Goal: Information Seeking & Learning: Learn about a topic

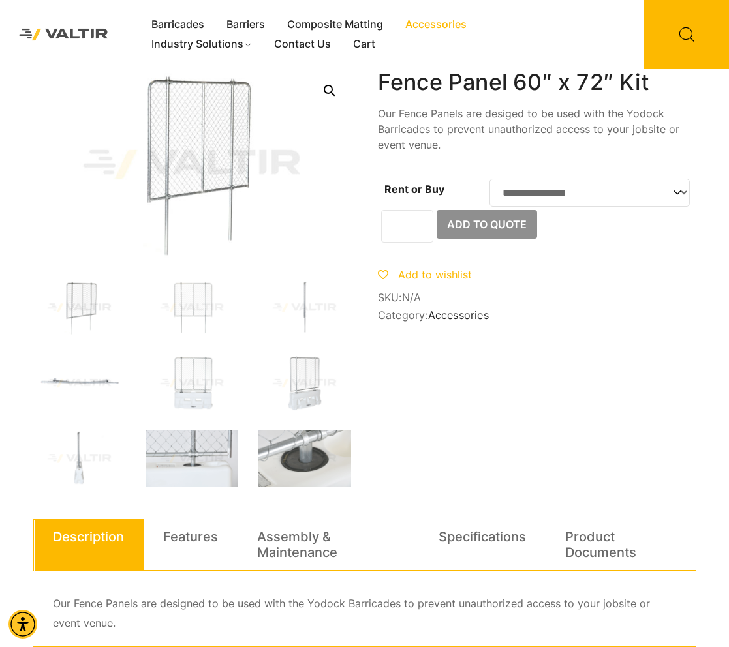
click at [440, 16] on link "Accessories" at bounding box center [435, 25] width 83 height 20
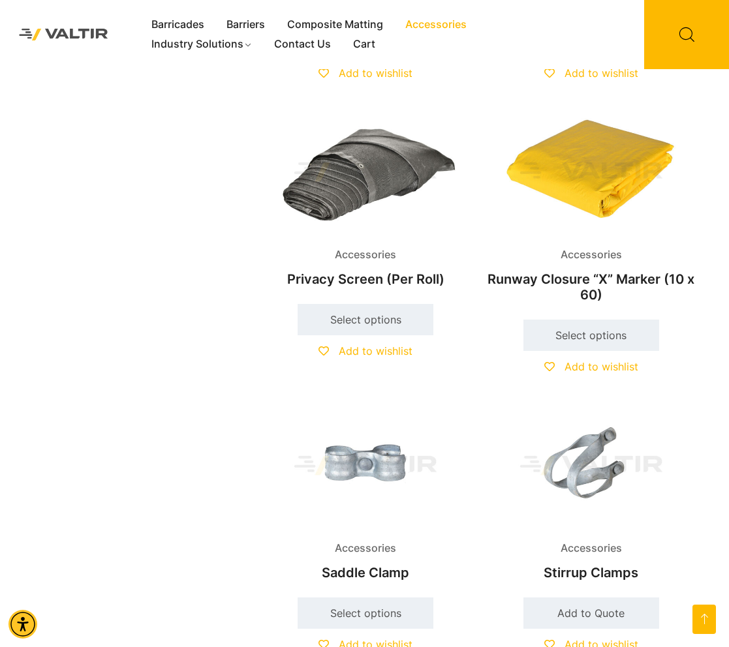
scroll to position [1892, 0]
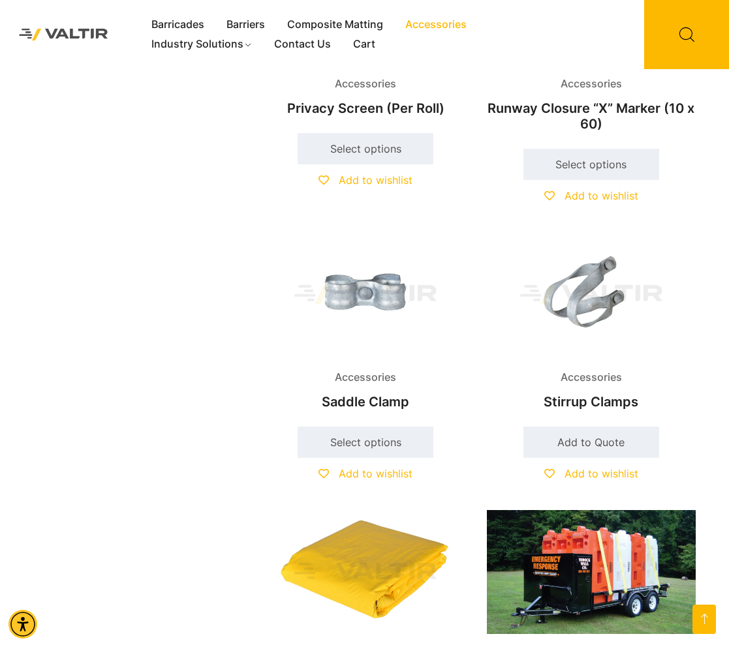
click at [378, 280] on img at bounding box center [365, 294] width 209 height 125
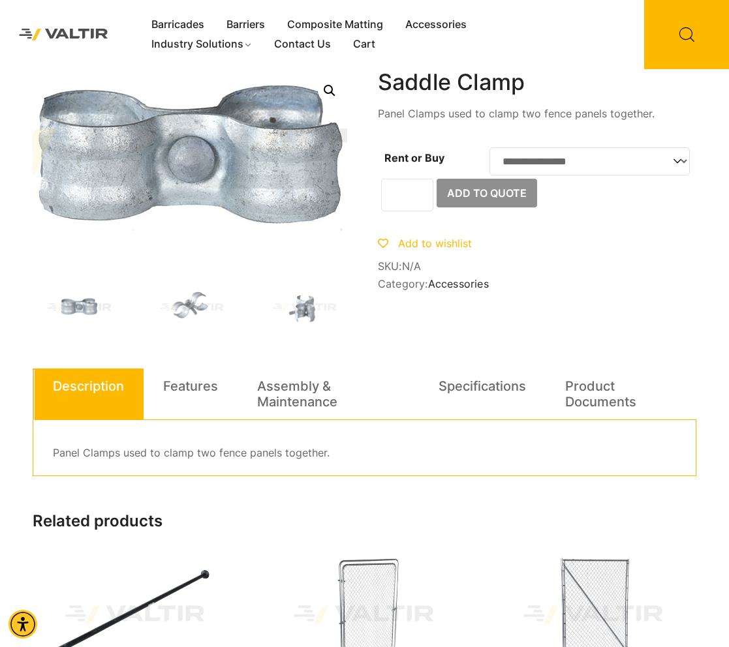
click at [192, 164] on img at bounding box center [191, 165] width 783 height 470
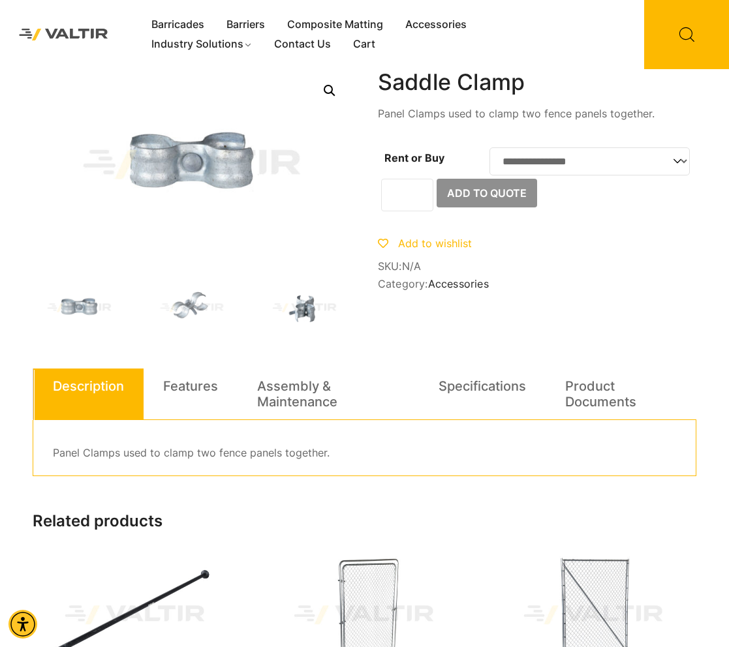
click at [314, 317] on img at bounding box center [304, 308] width 93 height 56
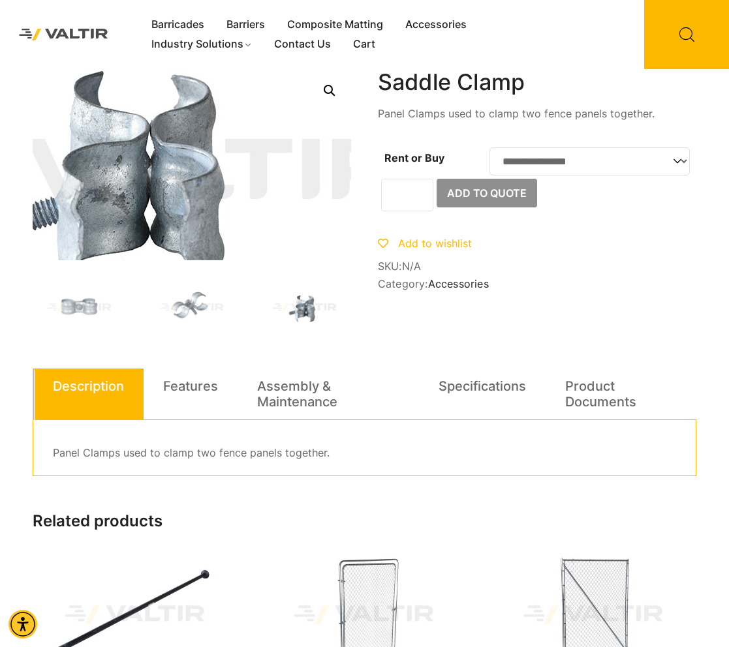
click at [230, 157] on img at bounding box center [136, 176] width 783 height 470
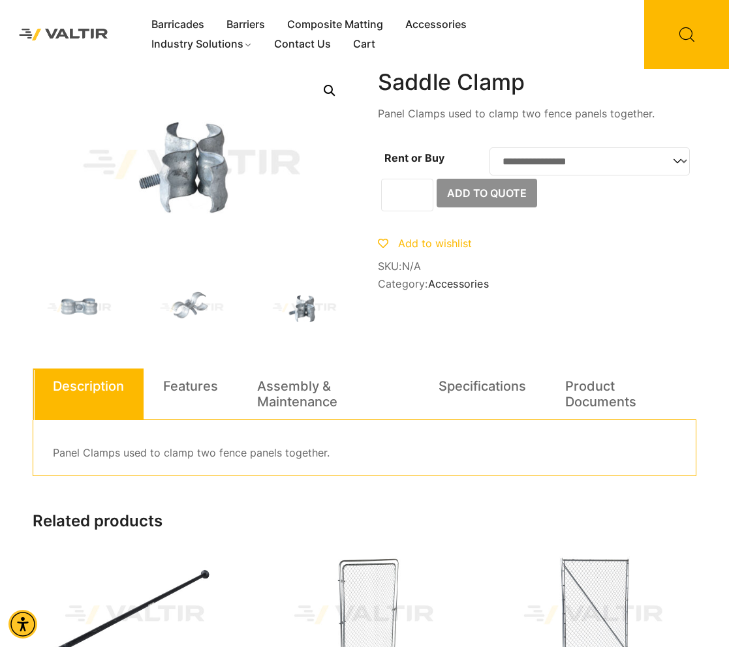
click at [96, 310] on img at bounding box center [79, 308] width 93 height 56
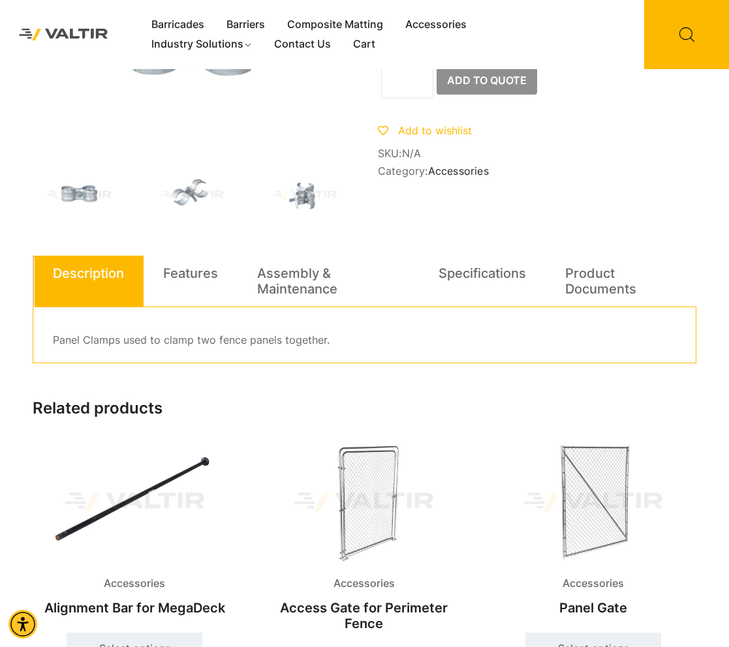
scroll to position [130, 0]
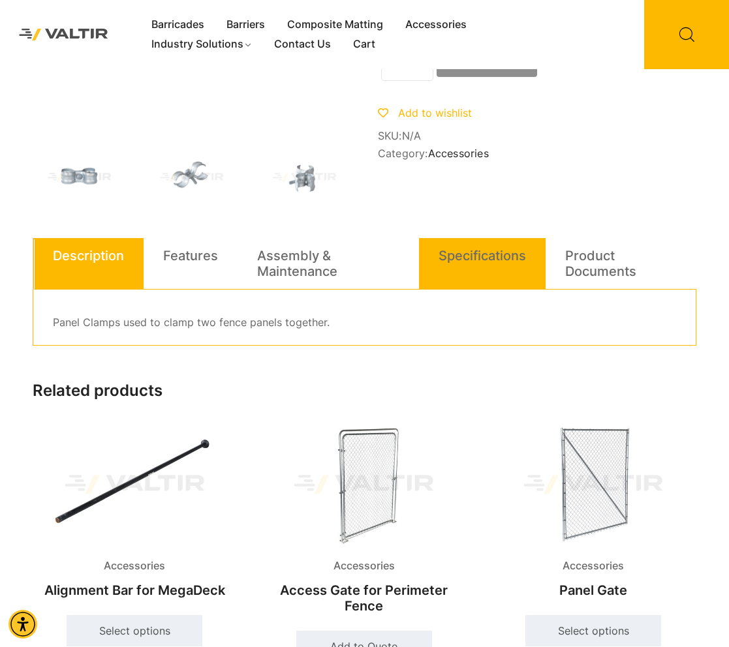
click at [481, 254] on link "Specifications" at bounding box center [481, 255] width 87 height 35
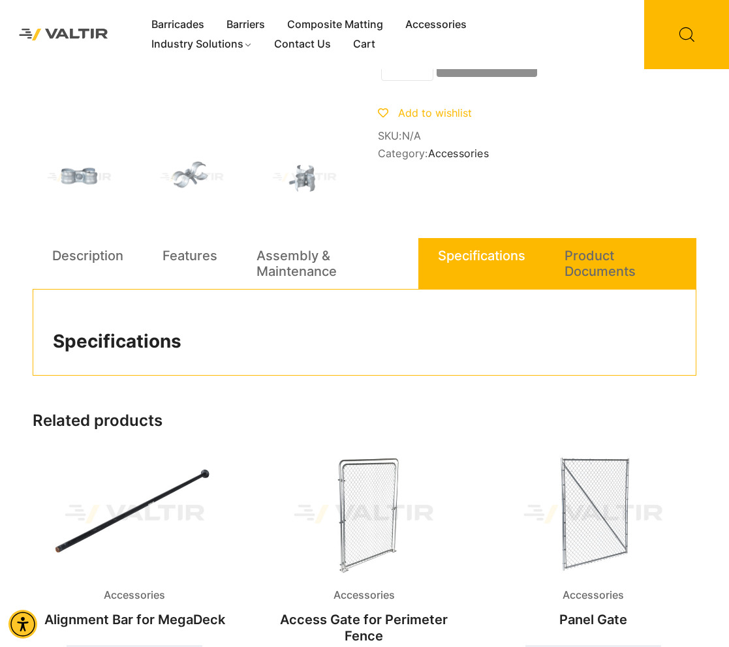
click at [560, 262] on li "Product Documents" at bounding box center [620, 264] width 151 height 52
click at [590, 259] on link "Product Documents" at bounding box center [620, 263] width 112 height 51
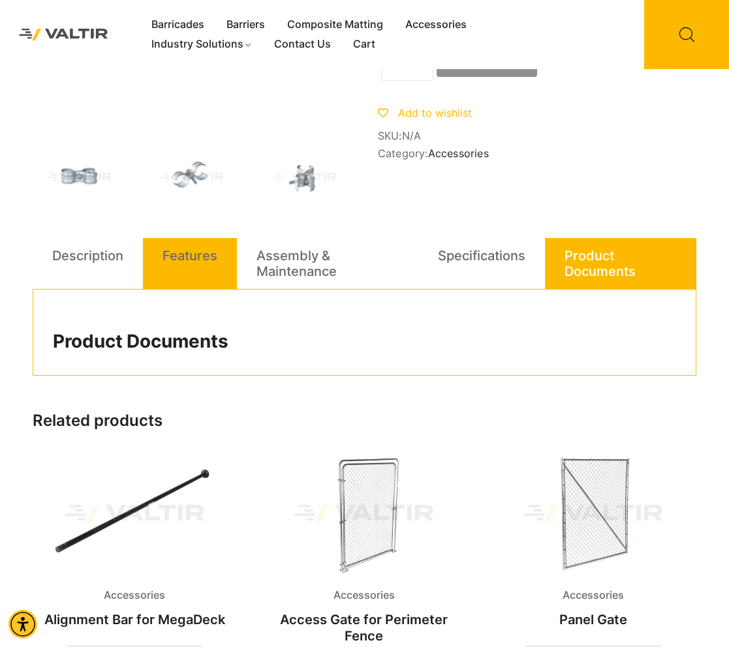
click at [192, 261] on link "Features" at bounding box center [189, 255] width 55 height 35
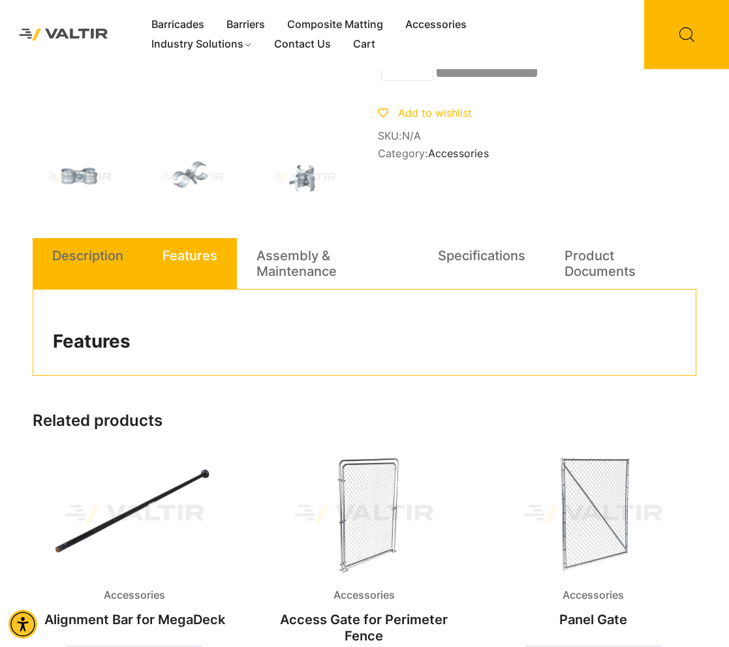
click at [106, 256] on link "Description" at bounding box center [87, 255] width 71 height 35
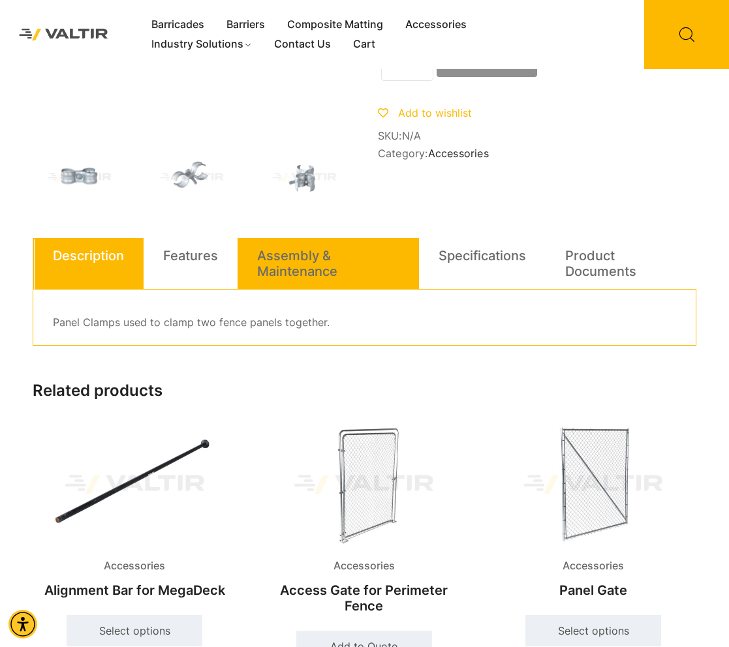
click at [307, 256] on link "Assembly & Maintenance" at bounding box center [328, 263] width 142 height 51
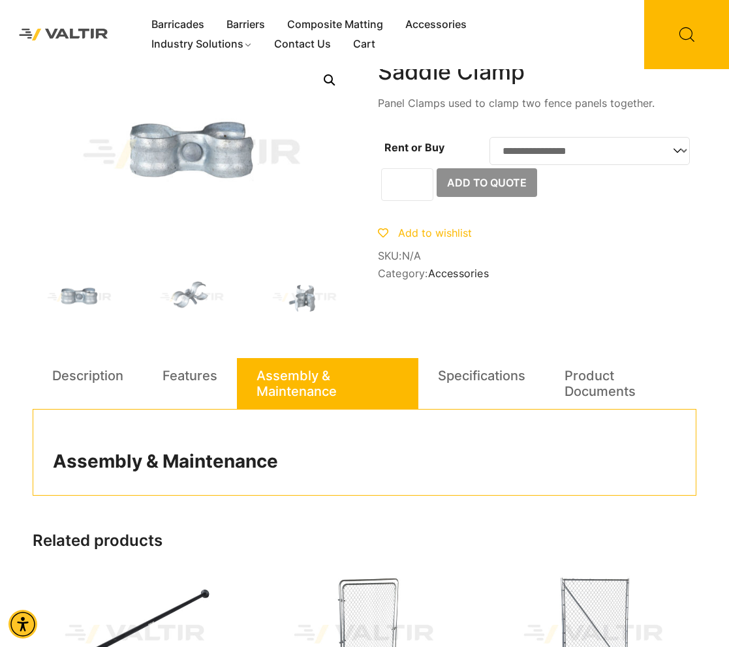
scroll to position [0, 0]
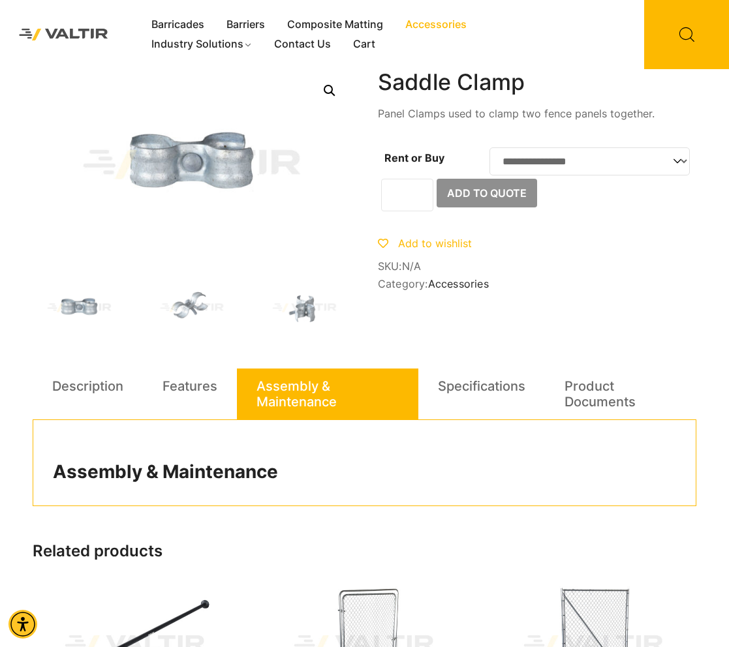
click at [453, 25] on link "Accessories" at bounding box center [435, 25] width 83 height 20
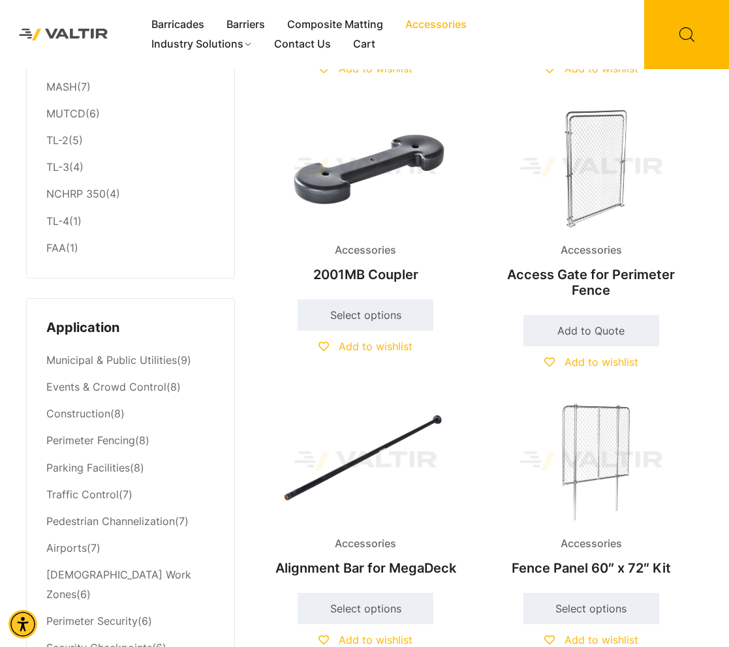
scroll to position [391, 0]
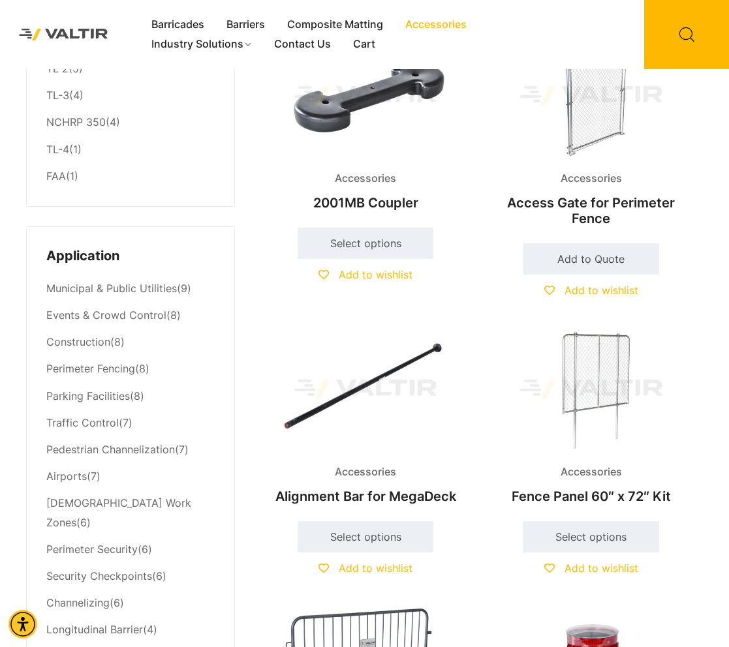
click at [577, 359] on img at bounding box center [591, 389] width 209 height 125
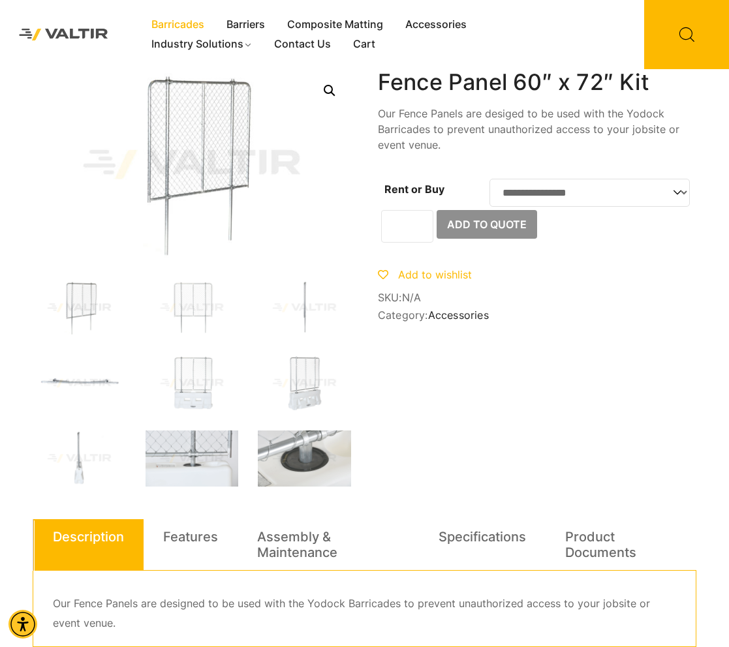
click at [181, 18] on link "Barricades" at bounding box center [177, 25] width 75 height 20
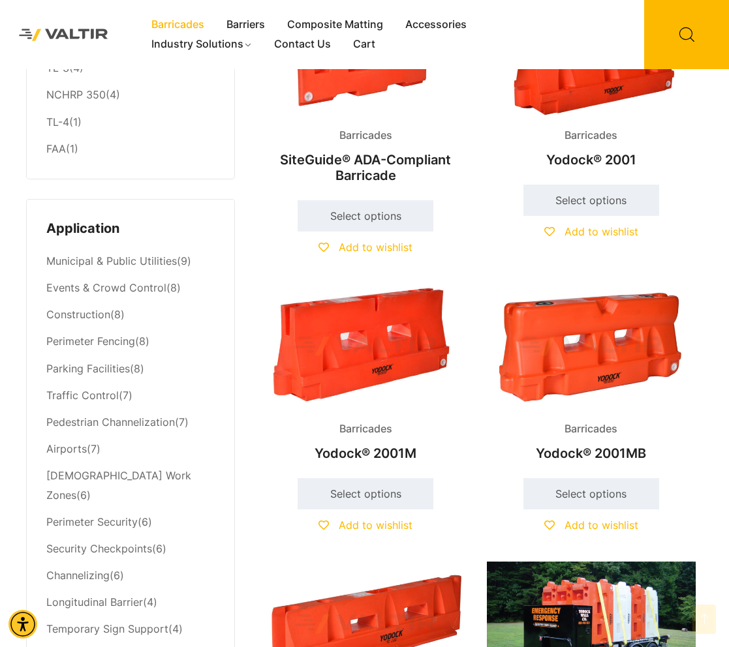
scroll to position [457, 0]
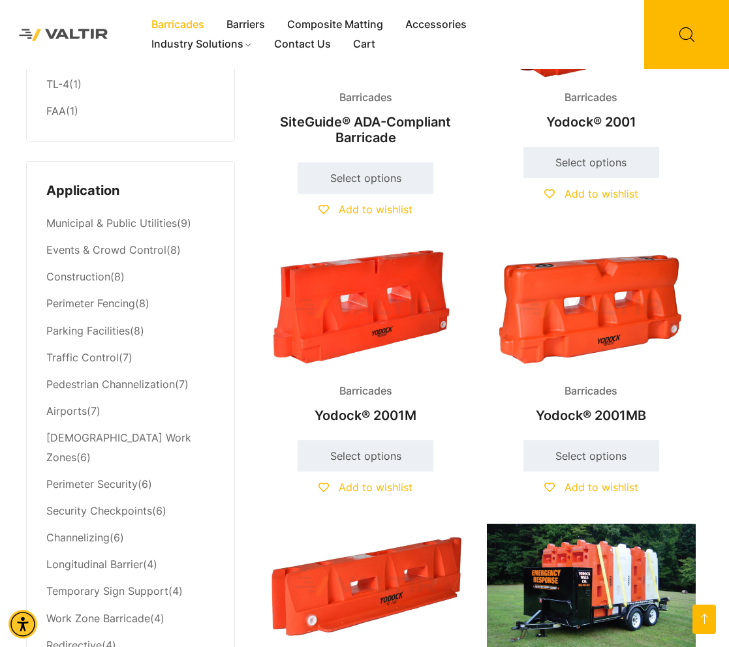
click at [558, 257] on img at bounding box center [591, 308] width 209 height 125
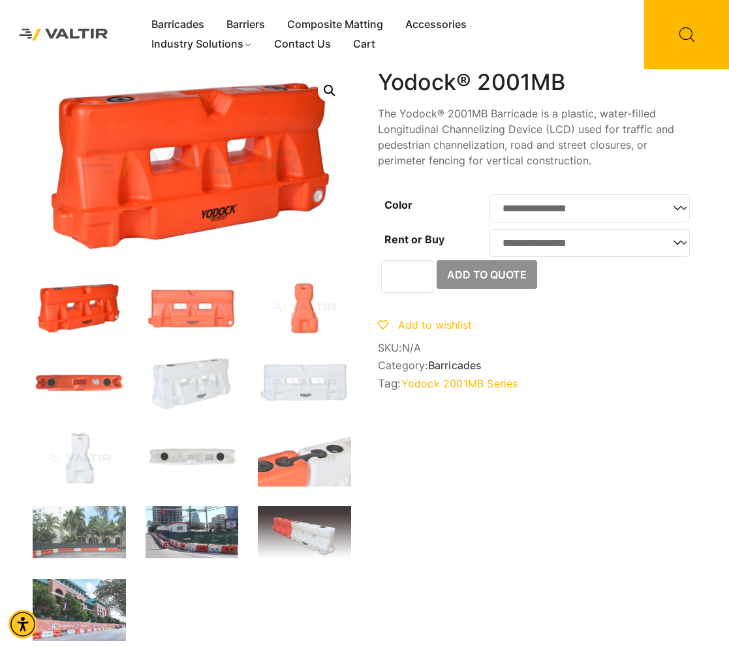
click at [174, 533] on img at bounding box center [191, 532] width 93 height 52
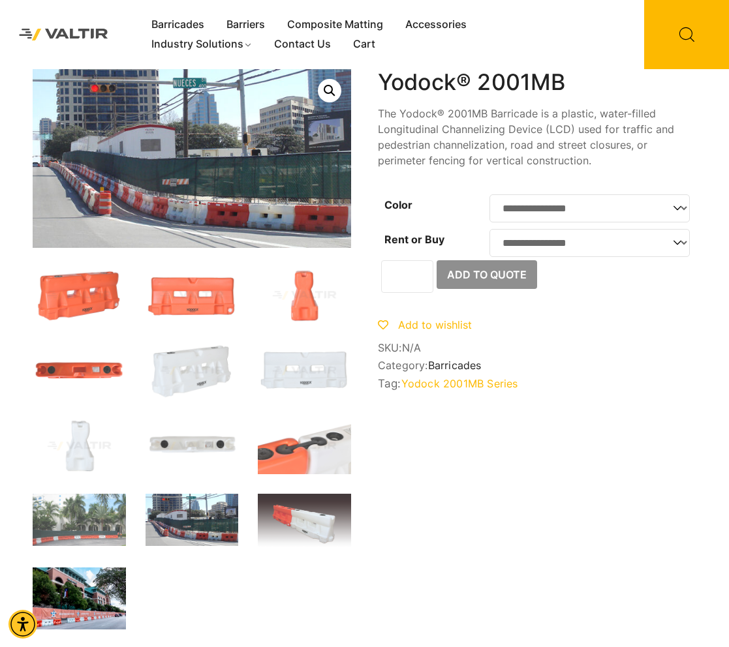
click at [115, 592] on img at bounding box center [79, 598] width 93 height 62
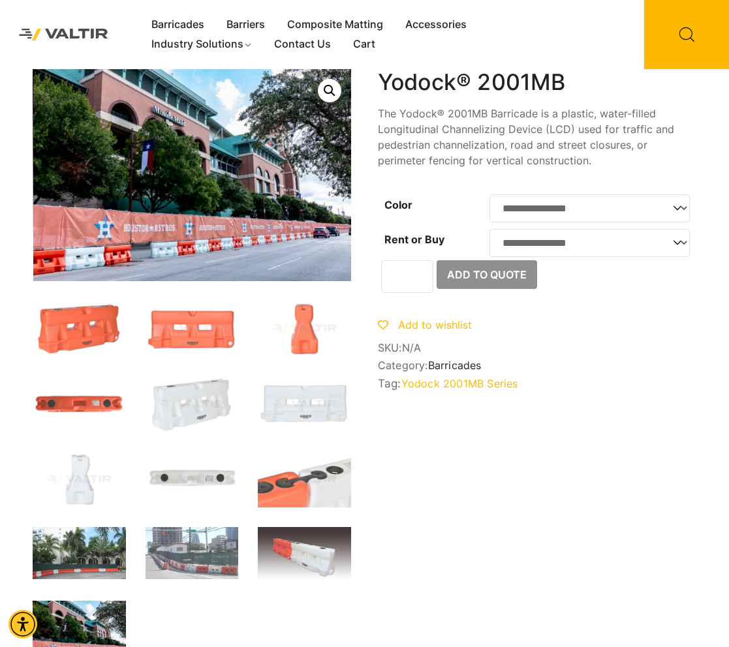
click at [102, 566] on img at bounding box center [79, 553] width 93 height 52
